Goal: Task Accomplishment & Management: Manage account settings

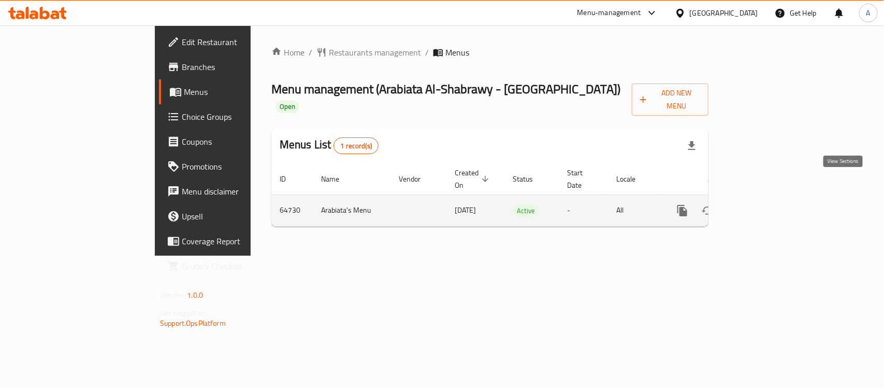
click at [770, 198] on link "enhanced table" at bounding box center [757, 210] width 25 height 25
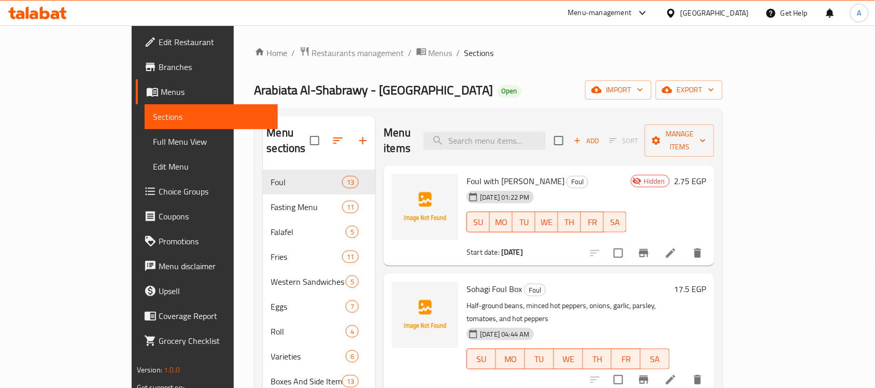
click at [159, 192] on span "Choice Groups" at bounding box center [214, 191] width 111 height 12
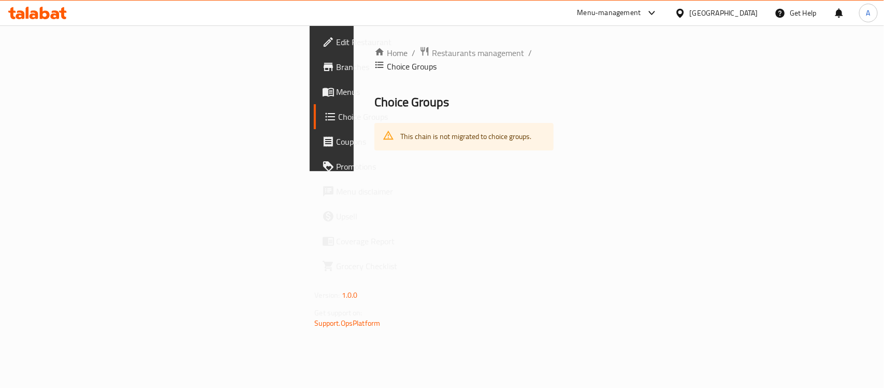
click at [337, 97] on span "Menus" at bounding box center [393, 91] width 112 height 12
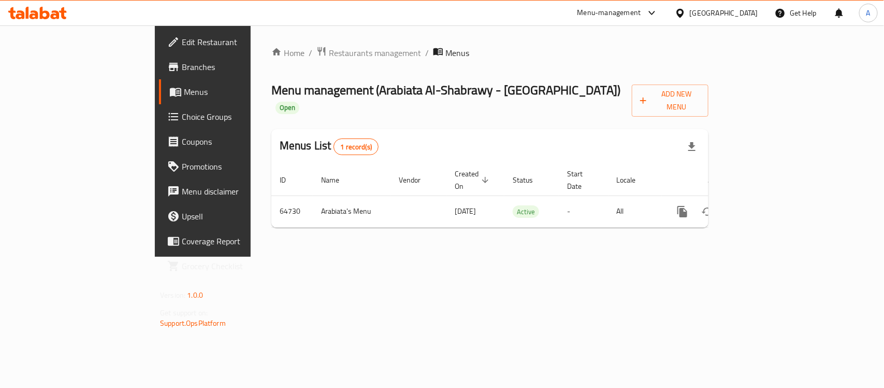
click at [287, 96] on span "Menu management ( Arabiata Al-Shabrawy - Korba )" at bounding box center [447, 89] width 350 height 23
click at [259, 43] on div "Home / Restaurants management / Menus Menu management ( [GEOGRAPHIC_DATA] Al-Sh…" at bounding box center [490, 140] width 479 height 231
drag, startPoint x: 259, startPoint y: 43, endPoint x: 262, endPoint y: 50, distance: 7.4
click at [259, 44] on div "Home / Restaurants management / Menus Menu management ( [GEOGRAPHIC_DATA] Al-Sh…" at bounding box center [490, 140] width 479 height 231
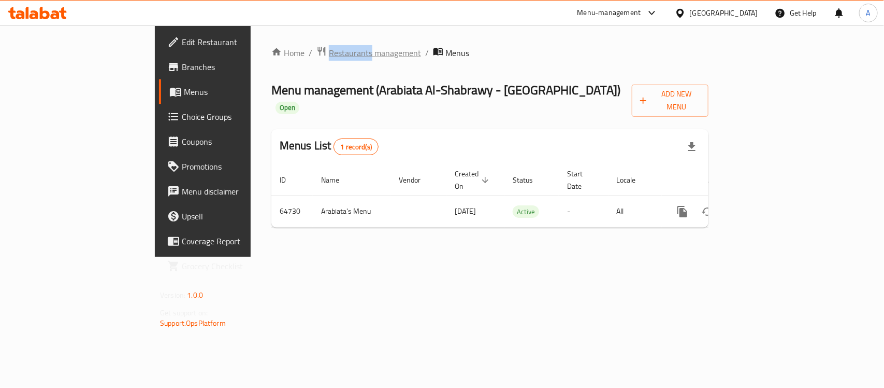
click at [329, 47] on span "Restaurants management" at bounding box center [375, 53] width 92 height 12
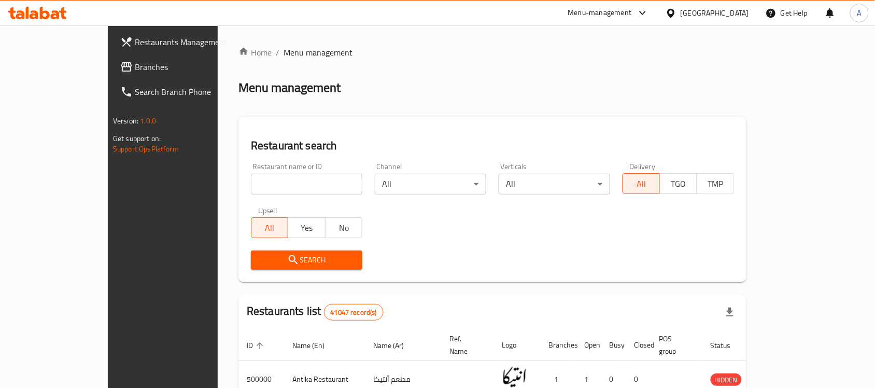
click at [251, 193] on input "search" at bounding box center [306, 184] width 111 height 21
paste input "502292"
type input "502292"
click button "Search" at bounding box center [306, 259] width 111 height 19
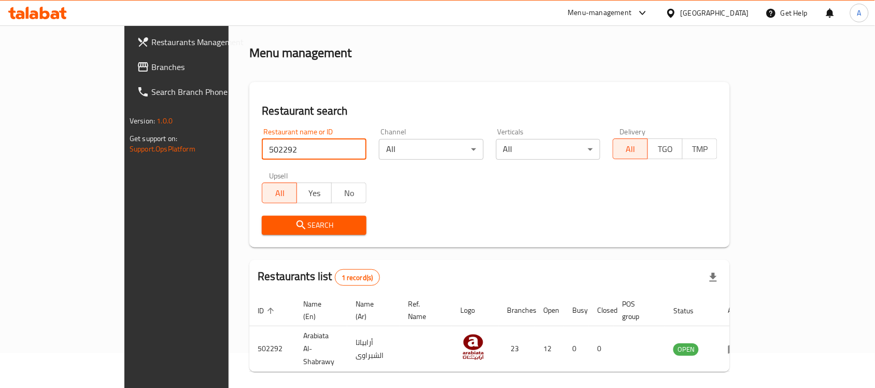
scroll to position [54, 0]
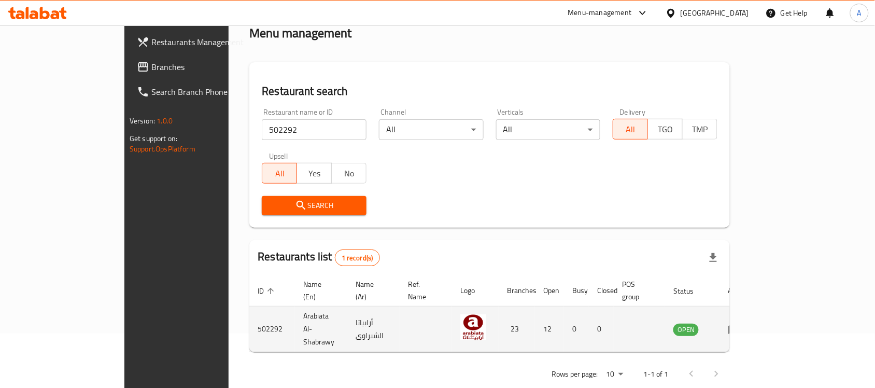
click at [739, 325] on icon "enhanced table" at bounding box center [733, 329] width 11 height 9
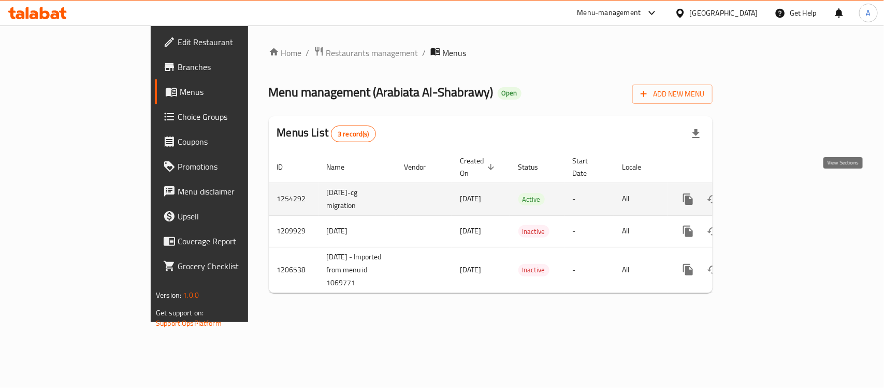
click at [768, 194] on icon "enhanced table" at bounding box center [763, 198] width 9 height 9
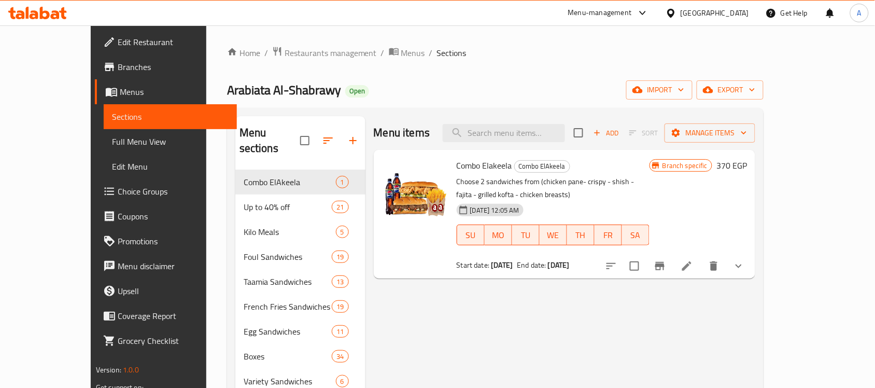
click at [118, 193] on span "Choice Groups" at bounding box center [173, 191] width 111 height 12
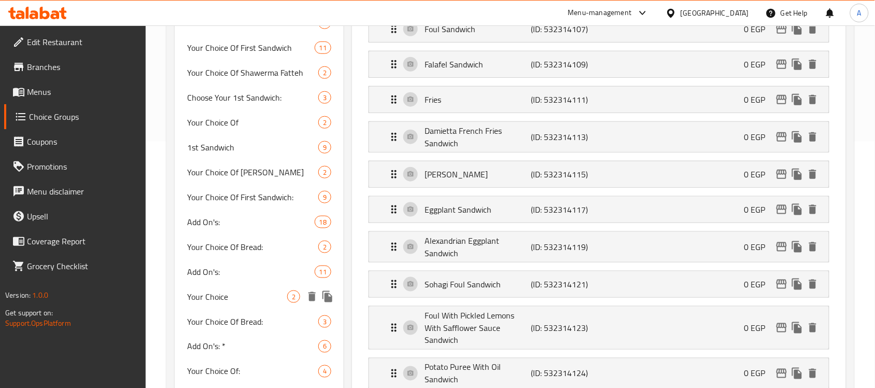
scroll to position [65, 0]
